Goal: Communication & Community: Answer question/provide support

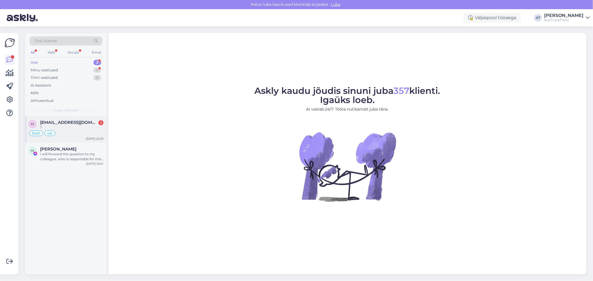
click at [85, 131] on div "Eesti ost" at bounding box center [65, 133] width 75 height 7
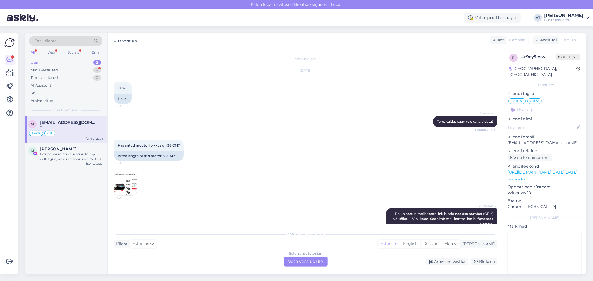
scroll to position [2481, 0]
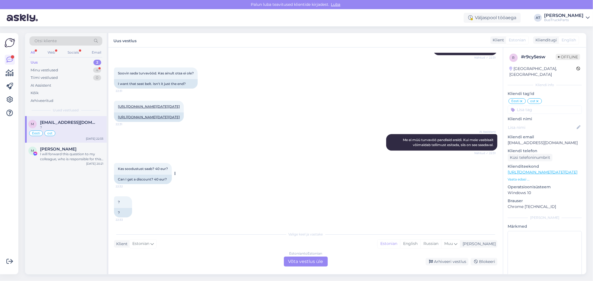
click at [148, 177] on div "Can I get a discount? 40 eur?" at bounding box center [143, 179] width 58 height 9
click at [149, 179] on div "Can I get a discount? 40 eur?" at bounding box center [143, 179] width 58 height 9
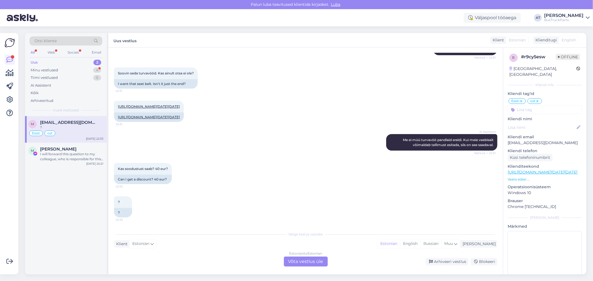
click at [289, 176] on div "Kas soodustust saab? 40 eur? 22:32 Can I get a discount? 40 eur?" at bounding box center [305, 173] width 383 height 33
click at [154, 115] on link "[URL][DOMAIN_NAME][DATE][DATE]" at bounding box center [149, 117] width 62 height 4
click at [312, 167] on div "Kas soodustust saab? 40 eur? 22:32 Can I get a discount? 40 eur?" at bounding box center [305, 173] width 383 height 33
drag, startPoint x: 560, startPoint y: 138, endPoint x: 506, endPoint y: 137, distance: 53.7
click at [506, 137] on div "r # r9cy5esw Offline [GEOGRAPHIC_DATA], [GEOGRAPHIC_DATA] Kliendi info Kliendi …" at bounding box center [544, 169] width 83 height 242
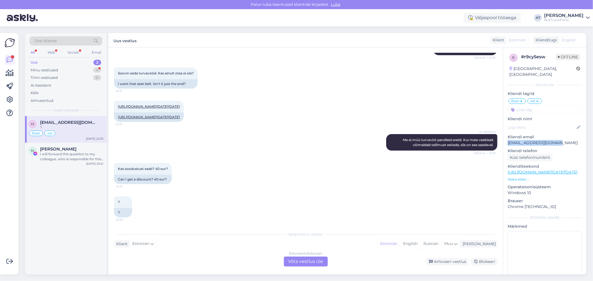
copy p "[EMAIL_ADDRESS][DOMAIN_NAME]"
click at [302, 262] on div "Estonian to Estonian Võta vestlus üle" at bounding box center [306, 262] width 44 height 10
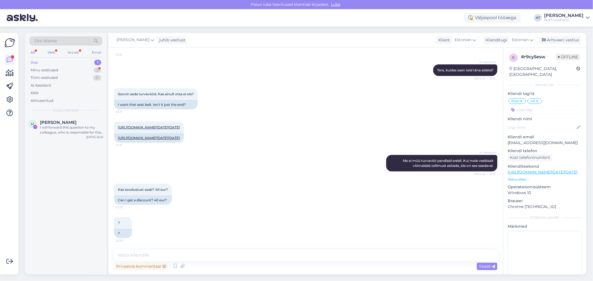
scroll to position [2460, 0]
click at [191, 255] on textarea at bounding box center [305, 256] width 383 height 12
type textarea "Hommik"
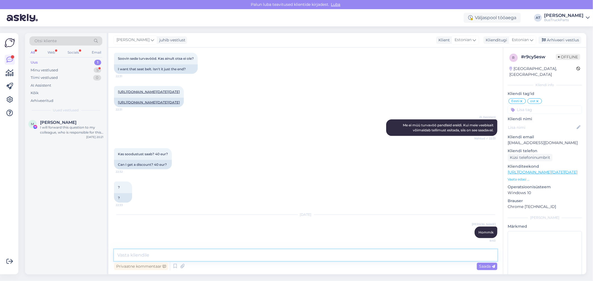
click at [191, 254] on textarea at bounding box center [305, 256] width 383 height 12
paste textarea "Kauba väljastamine toimub uuel aadressil: [STREET_ADDRESS]. Tellimuse kätte saa…"
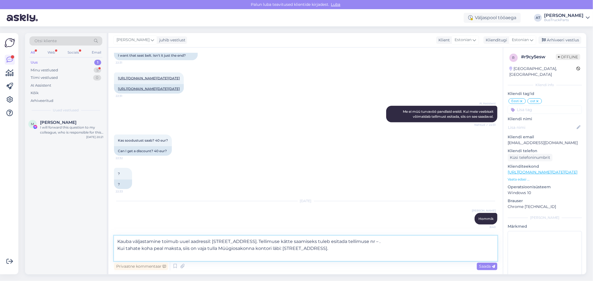
click at [437, 243] on textarea "Kauba väljastamine toimub uuel aadressil: [STREET_ADDRESS]. Tellimuse kätte saa…" at bounding box center [305, 248] width 383 height 25
paste textarea "218579"
click at [188, 257] on textarea "Kauba väljastamine toimub uuel aadressil: [STREET_ADDRESS]. [PERSON_NAME] kätte…" at bounding box center [305, 248] width 383 height 25
click at [118, 241] on textarea "Kauba väljastamine toimub uuel aadressil: [STREET_ADDRESS]. [PERSON_NAME] kätte…" at bounding box center [305, 248] width 383 height 25
paste textarea "Täpsustage palun, millal tulete kauba järgi?"
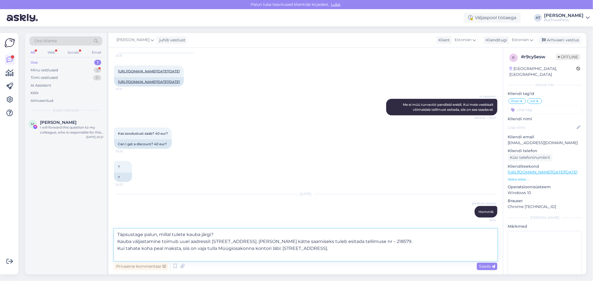
type textarea "Täpsustage palun, millal tulete kauba järgi? Kauba väljastamine toimub uuel aad…"
click at [476, 266] on div "Privaatne kommentaar Saada" at bounding box center [305, 266] width 383 height 11
click at [478, 266] on div "Saada" at bounding box center [487, 267] width 21 height 8
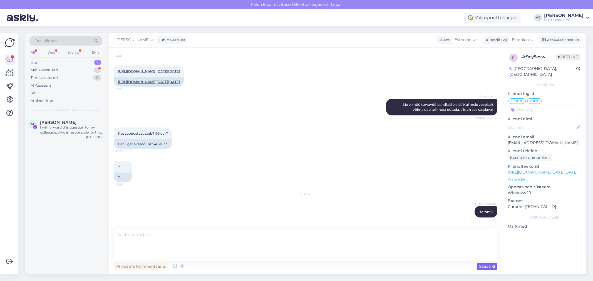
scroll to position [2544, 0]
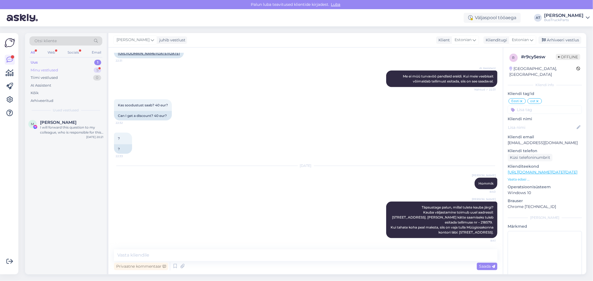
click at [59, 71] on div "Minu vestlused 5" at bounding box center [65, 70] width 73 height 8
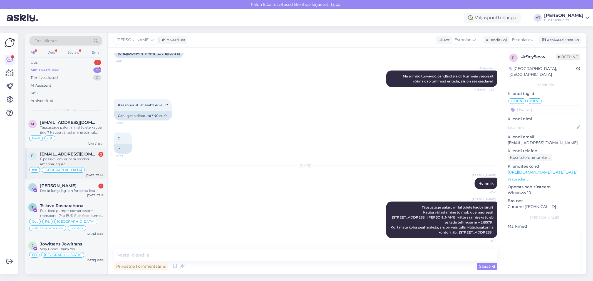
drag, startPoint x: 60, startPoint y: 155, endPoint x: 150, endPoint y: 141, distance: 90.4
click at [60, 155] on span "[EMAIL_ADDRESS][DOMAIN_NAME]" at bounding box center [69, 154] width 58 height 5
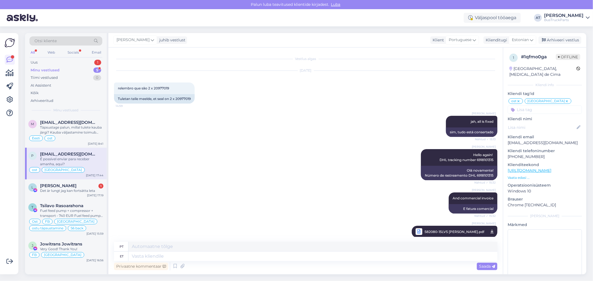
scroll to position [3857, 0]
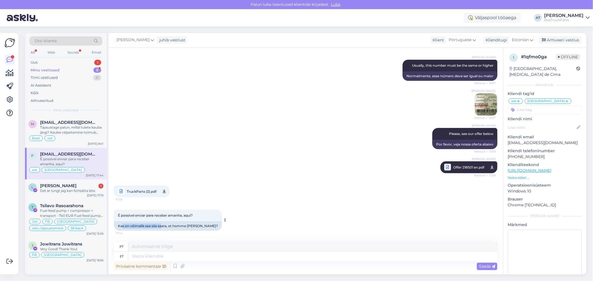
drag, startPoint x: 121, startPoint y: 224, endPoint x: 162, endPoint y: 225, distance: 40.9
click at [162, 225] on div "Kas on võimalik see siia saata, et homme [PERSON_NAME]?" at bounding box center [168, 226] width 108 height 9
click at [117, 225] on div "Kas on võimalik see siia saata, et homme [PERSON_NAME]?" at bounding box center [168, 226] width 108 height 9
drag, startPoint x: 152, startPoint y: 228, endPoint x: 175, endPoint y: 227, distance: 23.1
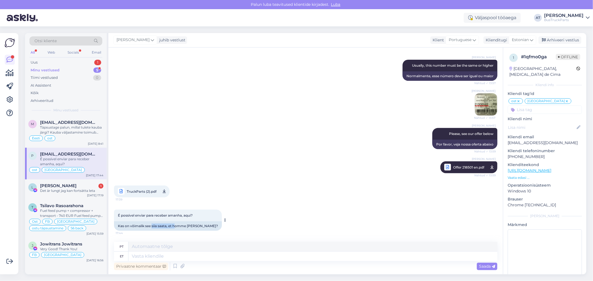
click at [175, 227] on div "Kas on võimalik see siia saata, et homme [PERSON_NAME]?" at bounding box center [168, 226] width 108 height 9
click at [195, 226] on div "Kas on võimalik see siia saata, et homme [PERSON_NAME]?" at bounding box center [168, 226] width 108 height 9
click at [196, 255] on textarea at bounding box center [312, 256] width 369 height 9
type textarea "Our"
type textarea "Nosso"
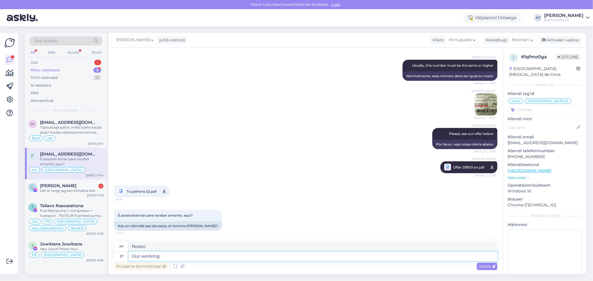
type textarea "Our working"
type textarea "Nosso trabalho"
type textarea "Our working day i"
type textarea "Nosso dia de trabalho"
type textarea "Our working day starts a"
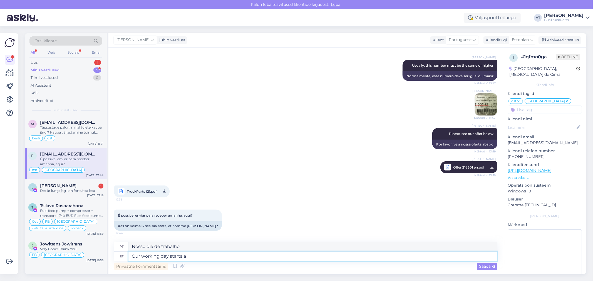
type textarea "Nosso dia de trabalho começa"
type textarea "Our working day starts at 08"
type textarea "Nosso dia de trabalho começa às"
type textarea "Our working day starts at 08:30 smf"
type textarea "Nosso dia de trabalho começa às 08:30"
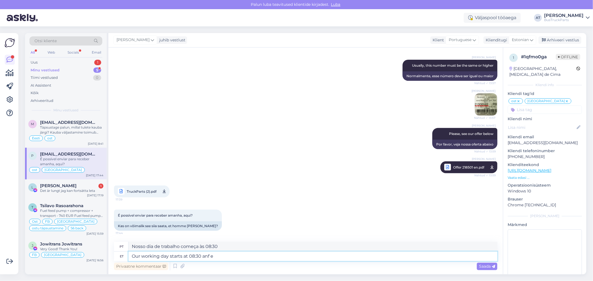
type textarea "Our working day starts at 08:30 anf en"
type textarea "Nosso dia de trabalho começa às 08:30 e"
type textarea "Our working day starts at 08:30 anf ends"
type textarea "Nosso dia de trabalho começa às 08:30 e termina"
type textarea "Our working day starts at 08:30 anf ends at"
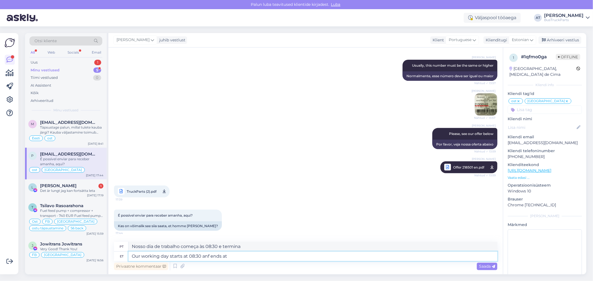
type textarea "Nosso dia de trabalho começa às 08:30 e termina às"
type textarea "Our working day starts at 08:30 anf ends at 17:00-"
type textarea "Nosso dia de trabalho começa às 08:30 e termina às 17:00."
type textarea "Our working day starts at 08:30 anf ends at 17:00. You w"
type textarea "Nosso dia de trabalho começa às 08:30 e termina às 17:00. Você"
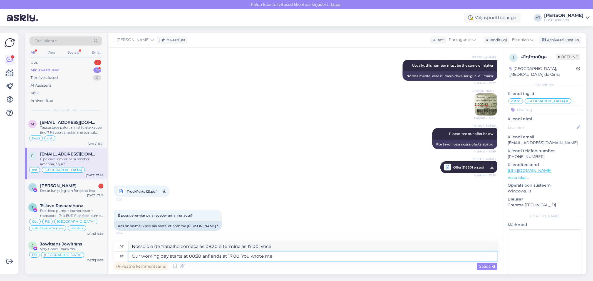
type textarea "Our working day starts at 08:30 anf ends at 17:00. You wrote me"
type textarea "Nosso dia de trabalho começa às 08:30 e termina às 17:00. Você me escreveu"
type textarea "Our working day starts at 08:30 anf ends at 17:00. You wrote me at"
type textarea "Nosso dia de trabalho começa às 08:30 e termina às 17:00. Você me escreveu em"
type textarea "Our working day starts at 08:30 anf ends at 17:00. You wrote me at 17:44 -"
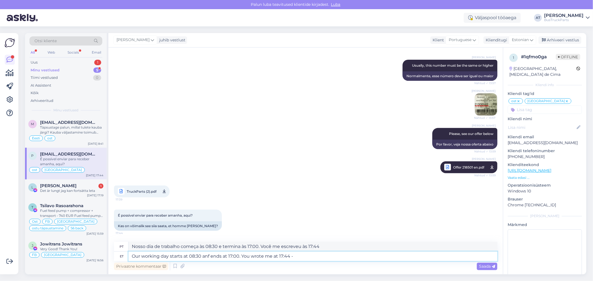
type textarea "Nosso dia de trabalho começa às 8h30 e termina às 17h. Você me escreveu às 17h4…"
type textarea "Our working day starts at 08:30 anf ends at 17:00. You wrote me at 17:44 - I w"
type textarea "Nosso dia de trabalho começa às 08:30 e termina às 17:00. Você me escreveu às 1…"
type textarea "Our working day starts at 08:30 anf ends at 17:00. You wrote me at 17:44 - I was"
type textarea "Nosso dia de trabalho começa às 08:30 e termina às 17:00. Você me escreveu às 1…"
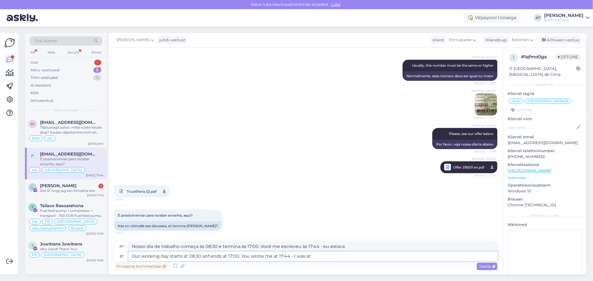
type textarea "Our working day starts at 08:30 anf ends at 17:00. You wrote me at 17:44 - I wa…"
type textarea "Nosso dia de trabalho começa às 08:30 e termina às 17:00. Você me escreveu às 1…"
type textarea "Our working day starts at 08:30 anf ends at 17:00. You wrote me at 17:44 - I wa…"
type textarea "Nosso dia de trabalho começa às 08:30 e termina às 17:00. Você me escreveu às 1…"
type textarea "Our working day starts at 08:30 anf ends at 17:00. You wrote me at 17:44 - I wa…"
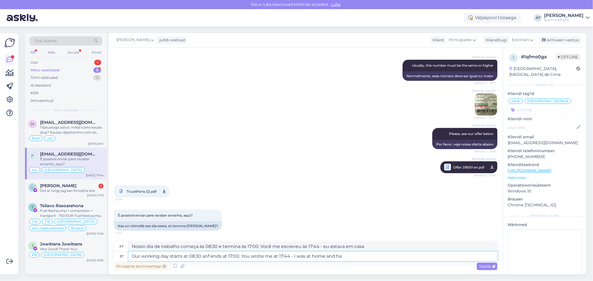
type textarea "Nosso dia de trabalho começa às 08:30 e termina às 17:00. Você me escreveu às 1…"
type textarea "Our working day starts at 08:30 anf ends at 17:00. You wrote me at 17:44 - I wa…"
type textarea "Nosso dia de trabalho começa às 08:30 e termina às 17:00. Você me escreveu às 1…"
type textarea "Our working day starts at 08:30 anf ends at 17:00. You wrote me at 17:44 - I wa…"
type textarea "Nosso dia de trabalho começa às 08:30 e termina às 17:00. Você me escreveu às 1…"
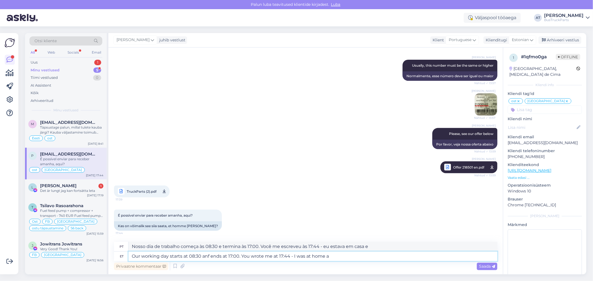
type textarea "Our working day starts at 08:30 anf ends at 17:00. You wrote me at 17:44 - I wa…"
type textarea "Nosso dia de trabalho começa às 08:30 e termina às 17:00. Você me escreveu às 1…"
type textarea "Our working day starts at 08:30 anf ends at 17:00. You wrote me at 17:44 - I wa…"
type textarea "Nosso dia de trabalho começa às 8h30 e termina às 17h. Você me escreveu às 17h4…"
type textarea "Our working day starts at 08:30 anf ends at 17:00. You wrote me at 17:44 - I wa…"
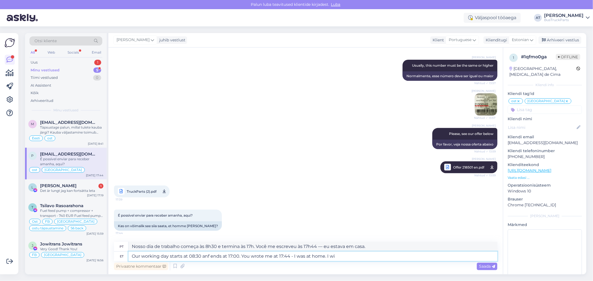
type textarea "Nosso dia de trabalho começa às 8h30 e termina às 17h. Você me escreveu às 17h4…"
type textarea "Our working day starts at 08:30 anf ends at 17:00. You wrote me at 17:44 - I wa…"
type textarea "Nosso dia de trabalho começa às 8h30 e termina às 17h. Você me escreveu às 17h4…"
type textarea "Our working day starts at 08:30 anf ends at 17:00. You wrote me at 17:44 - I wa…"
type textarea "Nosso dia de trabalho começa às 8h30 e termina às 17h. Você me escreveu às 17h4…"
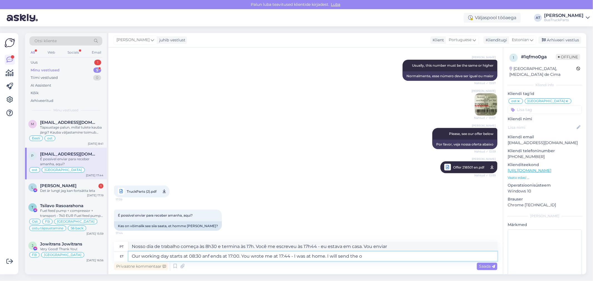
type textarea "Our working day starts at 08:30 anf ends at 17:00. You wrote me at 17:44 - I wa…"
type textarea "Nosso dia de trabalho começa às 8h30 e termina às 17h. Você me escreveu às 17h4…"
type textarea "Our working day starts at 08:30 anf ends at 17:00. You wrote me at 17:44 - I wa…"
type textarea "Nosso dia de trabalho começa às 8h30 e termina às 17h. Você me escreveu às 17h4…"
type textarea "Our working day starts at 08:30 anf ends at 17:00. You wrote me at 17:44 - I wa…"
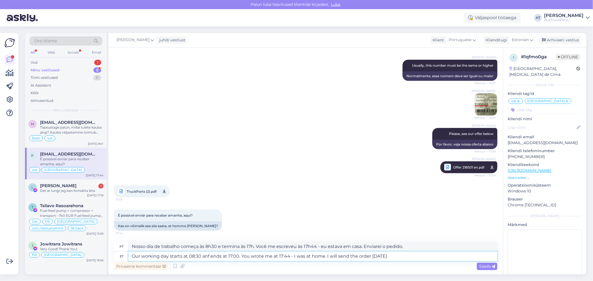
type textarea "Nosso dia de trabalho começa às 8h30 e termina às 17h. Você me escreveu às 17h4…"
type textarea "Our working day starts at 08:30 anf ends at 17:00. You wrote me at 17:44 - I wa…"
type textarea "Nosso dia de trabalho começa às 8h30 e termina às 17h. Você me escreveu às 17h4…"
type textarea "Our working day starts at 08:30 anf ends at 17:00. You wrote me at 17:44 - I wa…"
click at [482, 265] on span "Saada" at bounding box center [487, 266] width 16 height 5
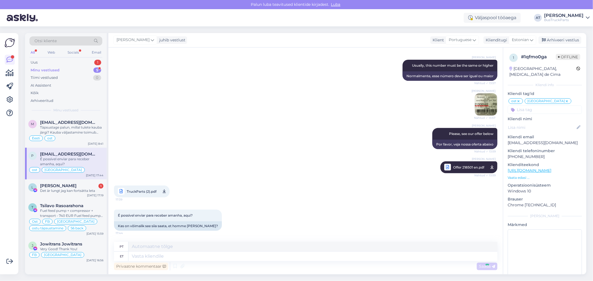
scroll to position [3917, 0]
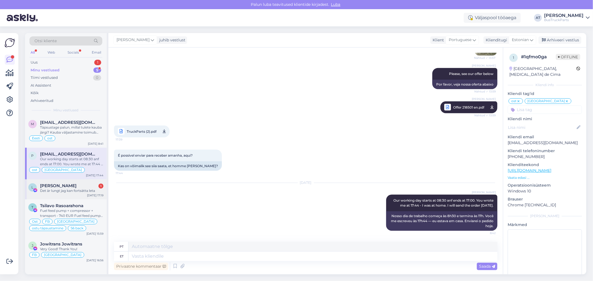
click at [56, 195] on div "L [PERSON_NAME] 1 Det är lungt jag kan fortsätta leta [DATE] 17:19" at bounding box center [66, 190] width 82 height 20
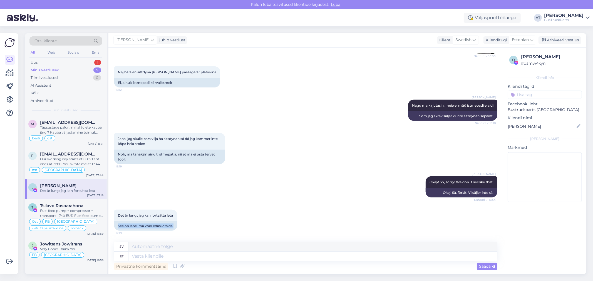
drag, startPoint x: 118, startPoint y: 225, endPoint x: 192, endPoint y: 225, distance: 74.8
click at [192, 225] on div "Det är lungt jag kan fortsätta leta 17:19 See on lahe, ma võin edasi otsida." at bounding box center [305, 220] width 383 height 33
click at [199, 224] on div "Det är lungt jag kan fortsätta leta 17:19 See on lahe, ma võin edasi otsida." at bounding box center [305, 220] width 383 height 33
click at [165, 219] on div "Det är lungt jag kan fortsätta leta 17:19" at bounding box center [145, 216] width 63 height 12
click at [163, 216] on span "Det är lungt jag kan fortsätta leta" at bounding box center [145, 216] width 55 height 4
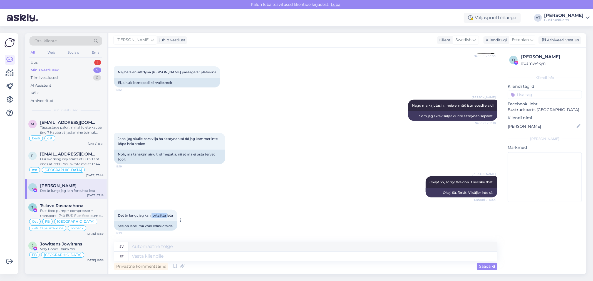
click at [163, 216] on span "Det är lungt jag kan fortsätta leta" at bounding box center [145, 216] width 55 height 4
copy div "Det är lungt jag kan fortsätta leta 17:19"
click at [59, 61] on div "Uus 1" at bounding box center [65, 63] width 73 height 8
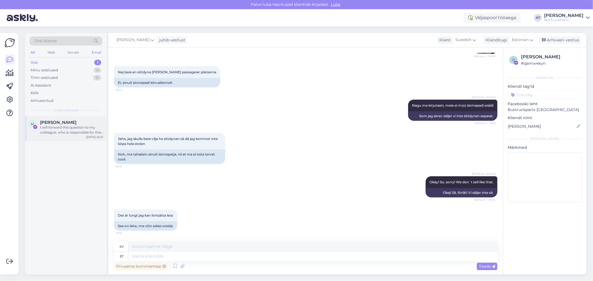
click at [66, 132] on div "I will forward this question to my colleague, who is responsible for this. The …" at bounding box center [71, 130] width 63 height 10
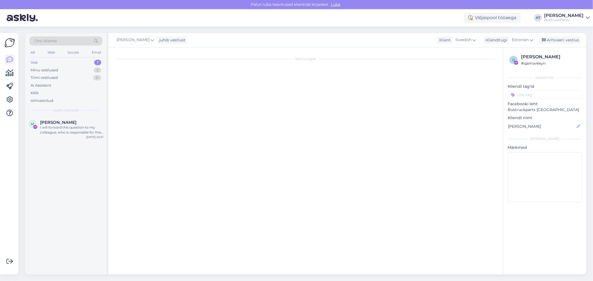
scroll to position [0, 0]
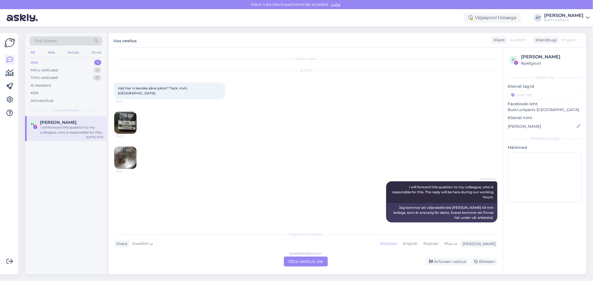
click at [304, 261] on div "Swedish to Estonian Võta vestlus üle" at bounding box center [306, 262] width 44 height 10
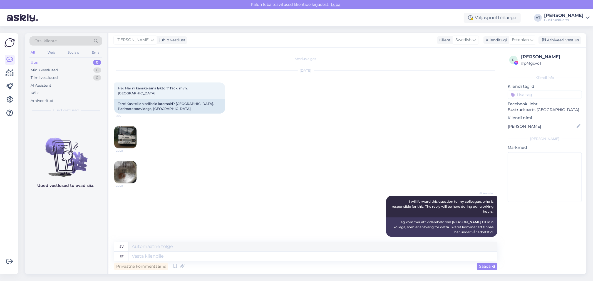
click at [131, 126] on img at bounding box center [125, 137] width 22 height 22
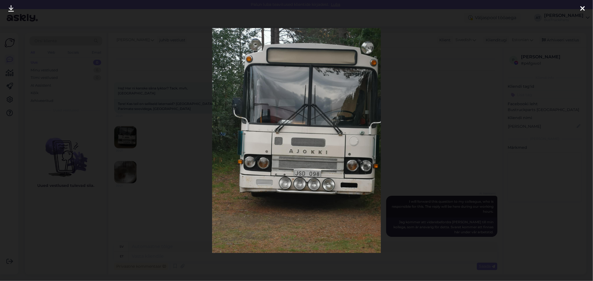
click at [413, 146] on div at bounding box center [296, 140] width 593 height 281
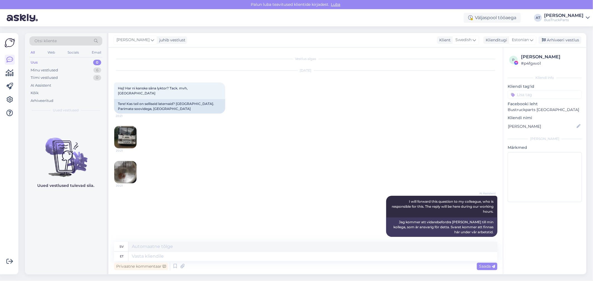
click at [120, 168] on img at bounding box center [125, 172] width 22 height 22
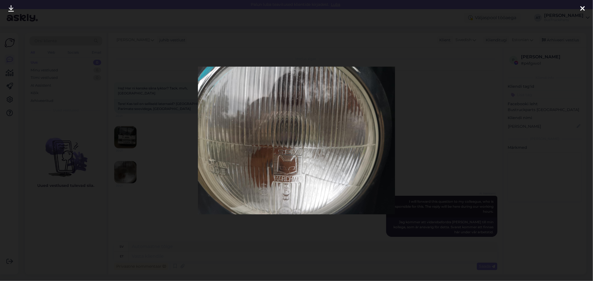
click at [419, 147] on div at bounding box center [296, 140] width 593 height 281
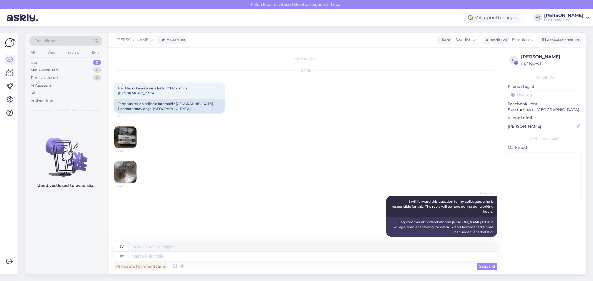
click at [133, 131] on img at bounding box center [125, 137] width 22 height 22
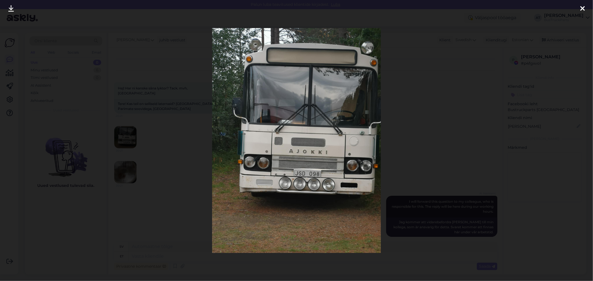
click at [398, 138] on div at bounding box center [296, 140] width 593 height 281
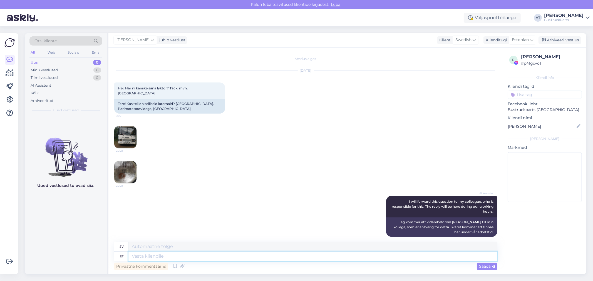
click at [330, 260] on textarea at bounding box center [312, 256] width 369 height 9
type textarea "Kahjuks, p"
type textarea "Tyvärr,"
type textarea "Kahjuks, pole"
type textarea "Tyvärr, nej."
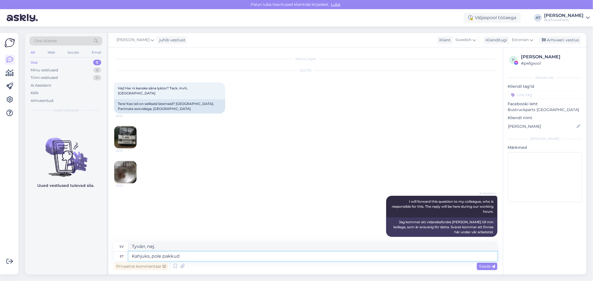
type textarea "Kahjuks, pole pakkuda"
type textarea "Tyvärr finns det inget erbjudande"
type textarea "Kahjuks, pole pakkuda"
click at [492, 267] on icon at bounding box center [493, 266] width 3 height 3
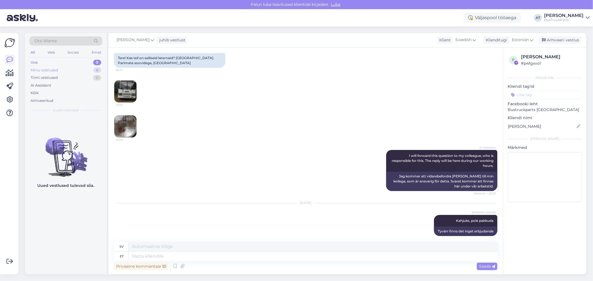
click at [58, 73] on div "Minu vestlused 6" at bounding box center [65, 70] width 73 height 8
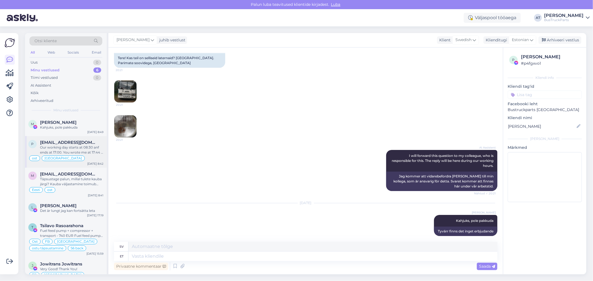
click at [69, 148] on div "Our working day starts at 08:30 anf ends at 17:00. You wrote me at 17:44 - I wa…" at bounding box center [71, 150] width 63 height 10
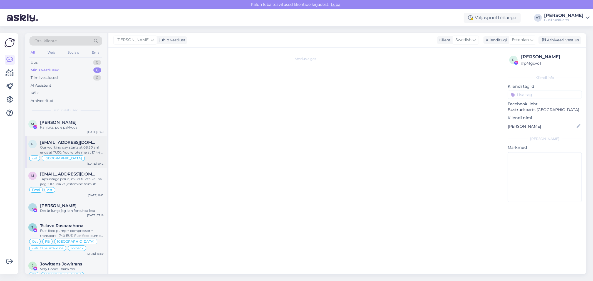
scroll to position [3884, 0]
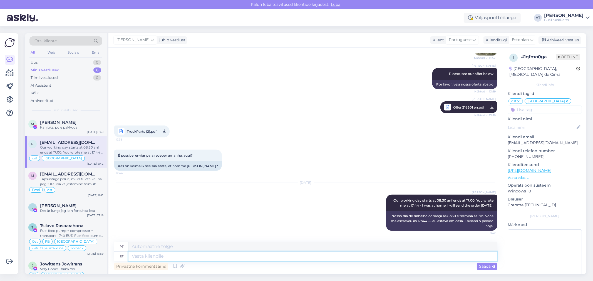
click at [320, 259] on textarea at bounding box center [312, 256] width 369 height 9
type textarea "DHL t"
type textarea "DHL"
type textarea "DHL tracking nu"
type textarea "Rastreamento DHL"
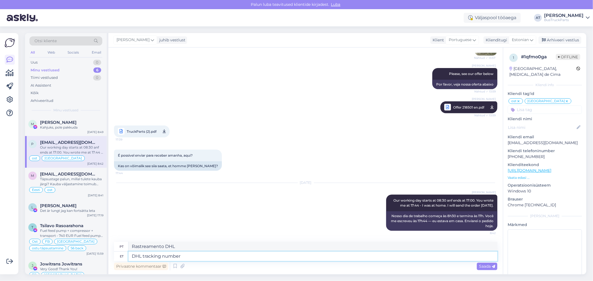
type textarea "DHL tracking number"
type textarea "Número de rastreamento da DHL"
click at [203, 259] on textarea "DHL tracking number" at bounding box center [312, 256] width 369 height 9
paste textarea "1512550432"
type textarea "DHL tracking number 1512550432"
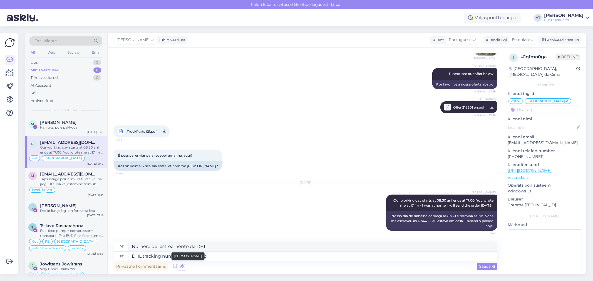
click at [185, 266] on icon at bounding box center [182, 266] width 8 height 8
type textarea "Número de rastreamento DHL 1512550432"
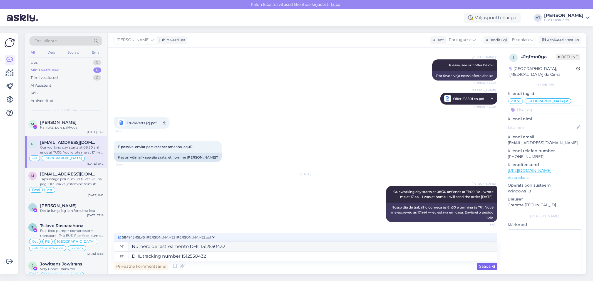
click at [486, 266] on span "Saada" at bounding box center [487, 266] width 16 height 5
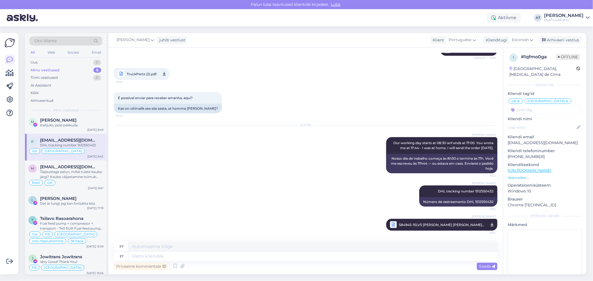
scroll to position [0, 0]
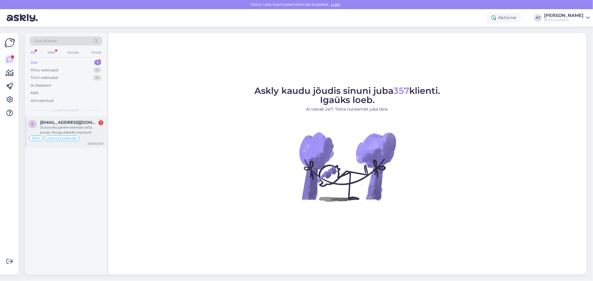
click at [86, 128] on div "Ja sooviks parem esimese ratta juures. Nurga plastiku kandurit." at bounding box center [71, 130] width 63 height 10
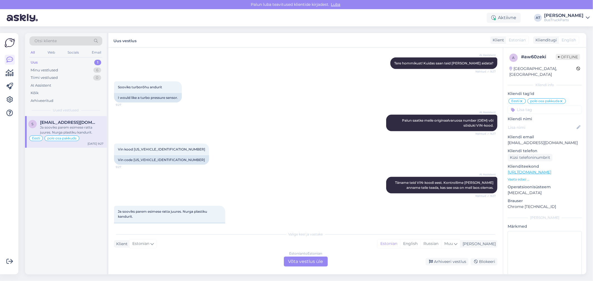
scroll to position [698, 0]
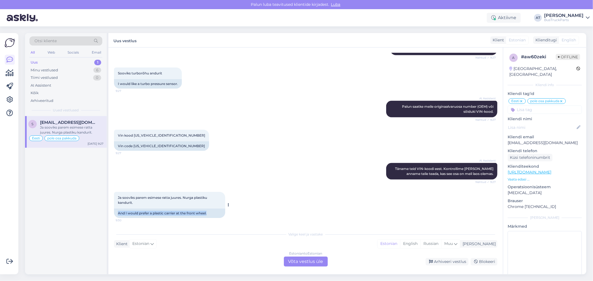
drag, startPoint x: 210, startPoint y: 213, endPoint x: 114, endPoint y: 213, distance: 95.6
click at [114, 213] on div "And I would prefer a plastic carrier at the front wheel." at bounding box center [169, 213] width 111 height 9
copy div "And I would prefer a plastic carrier at the front wheel."
click at [212, 208] on div "Ja sooviks parem esimese ratta juures. Nurga plastiku kandurit. 9:30" at bounding box center [169, 200] width 111 height 17
click at [295, 264] on div "Estonian to Estonian Võta vestlus üle" at bounding box center [306, 262] width 44 height 10
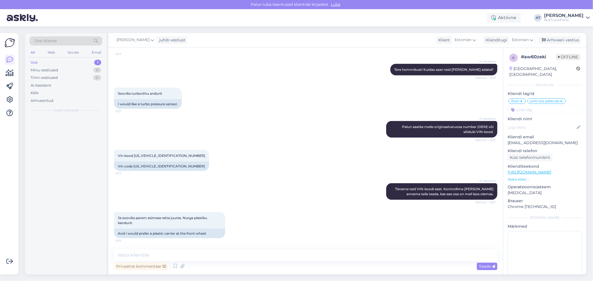
scroll to position [677, 0]
click at [257, 254] on textarea at bounding box center [305, 256] width 383 height 12
click at [210, 252] on textarea at bounding box center [305, 256] width 383 height 12
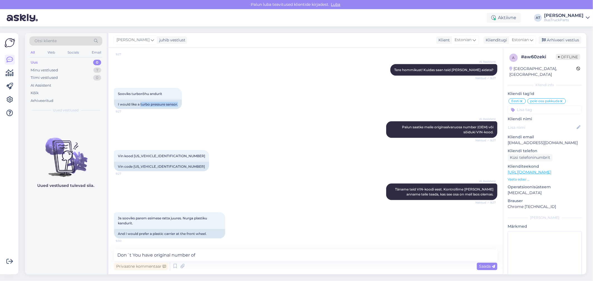
drag, startPoint x: 143, startPoint y: 104, endPoint x: 189, endPoint y: 105, distance: 46.2
click at [189, 105] on div "Sooviks turborõhu andurit 9:27 I would like a turbo pressure sensor." at bounding box center [305, 98] width 383 height 33
copy div "turbo pressure sensor."
click at [220, 251] on textarea "Don´t You have original number of" at bounding box center [305, 256] width 383 height 12
paste textarea "turbo pressure sensor."
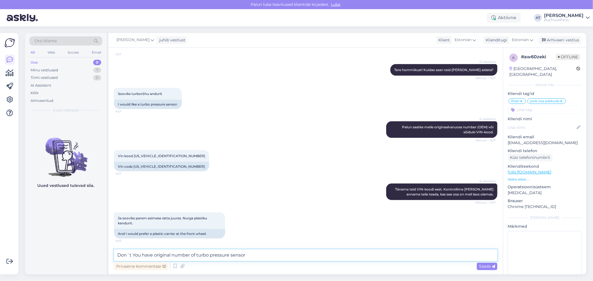
type textarea "Don´t You have original number of turbo pressure sensor?"
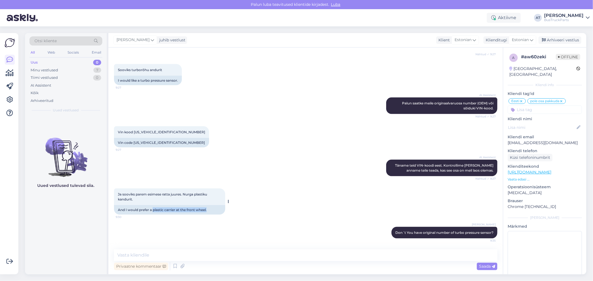
drag, startPoint x: 153, startPoint y: 209, endPoint x: 209, endPoint y: 209, distance: 56.2
click at [209, 209] on div "And I would prefer a plastic carrier at the front wheel." at bounding box center [169, 209] width 111 height 9
copy div "plastic carrier at the front wheel."
drag, startPoint x: 219, startPoint y: 256, endPoint x: 222, endPoint y: 256, distance: 2.8
click at [219, 256] on textarea at bounding box center [305, 256] width 383 height 12
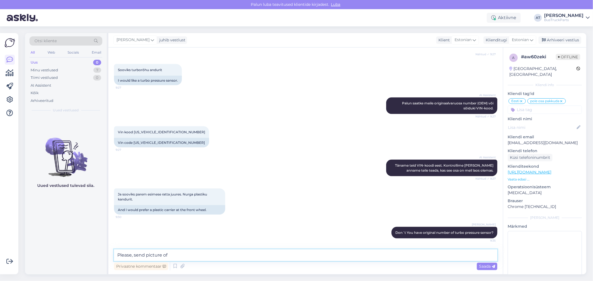
click at [222, 255] on textarea "Please, send picture of" at bounding box center [305, 256] width 383 height 12
paste textarea "plastic carrier at the front wheel."
type textarea "Please, send picture of plastic carrier at the front wheel YOu mean"
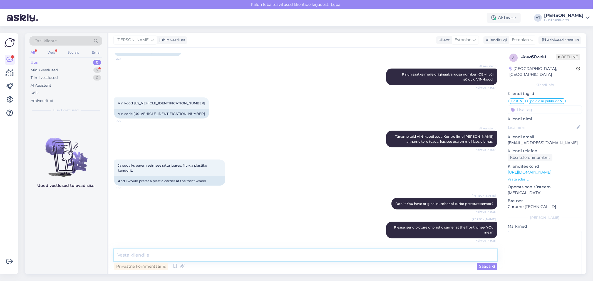
scroll to position [754, 0]
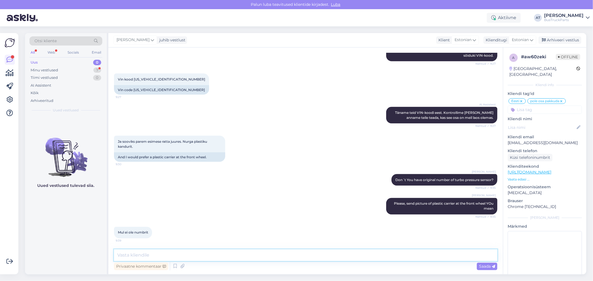
click at [220, 260] on textarea at bounding box center [305, 256] width 383 height 12
click at [175, 252] on textarea at bounding box center [305, 256] width 383 height 12
click at [129, 257] on textarea "Siis see võtab aega." at bounding box center [305, 256] width 383 height 12
click at [210, 250] on textarea "Siis otsimine võtab aega." at bounding box center [305, 256] width 383 height 12
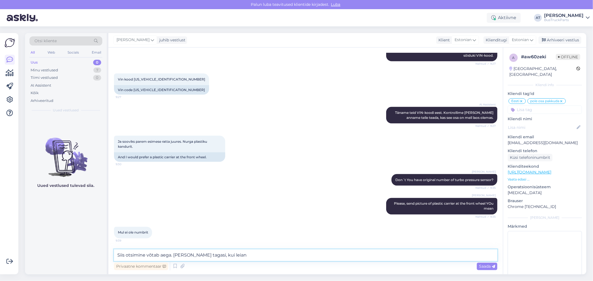
type textarea "Siis otsimine võtab aega. Olen tagasi, kui leian."
